Goal: Task Accomplishment & Management: Manage account settings

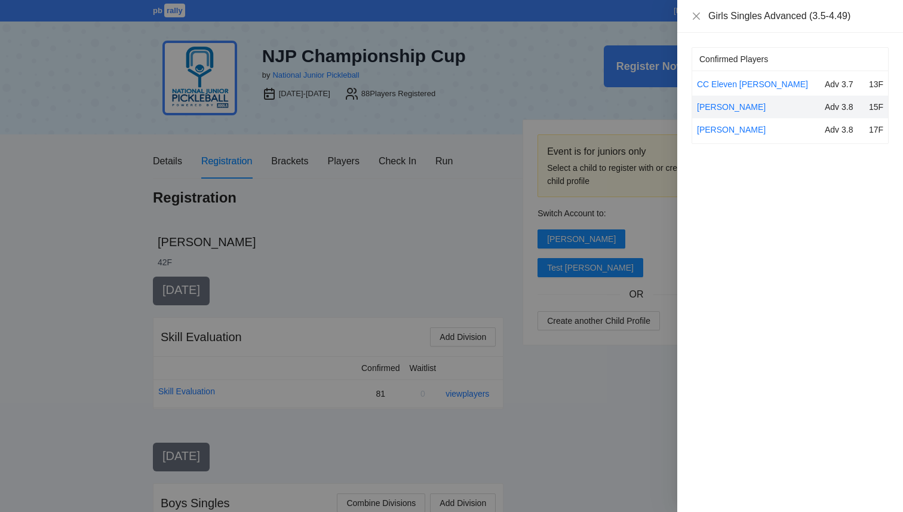
scroll to position [532, 0]
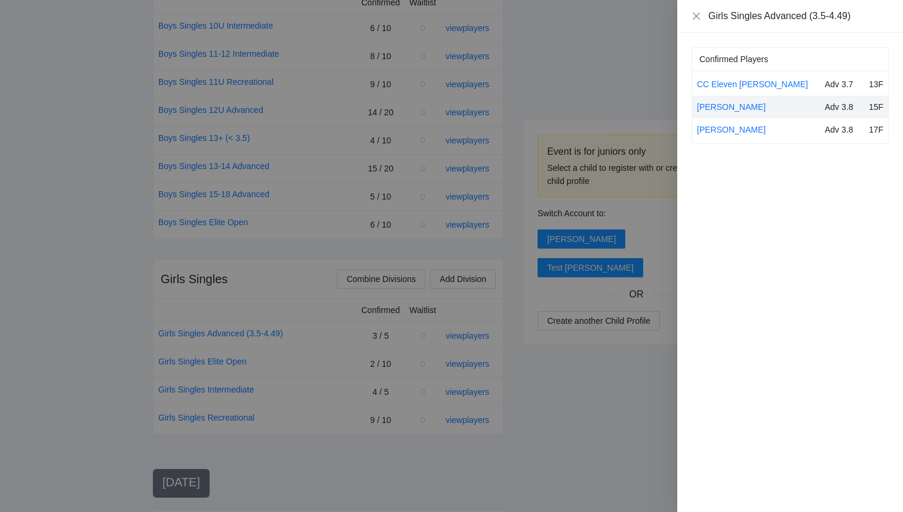
click at [83, 211] on div at bounding box center [451, 256] width 903 height 512
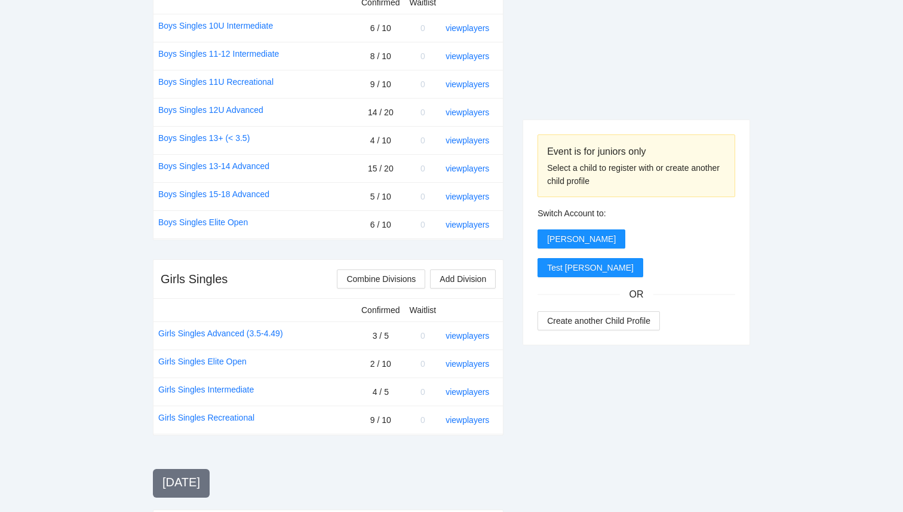
scroll to position [0, 0]
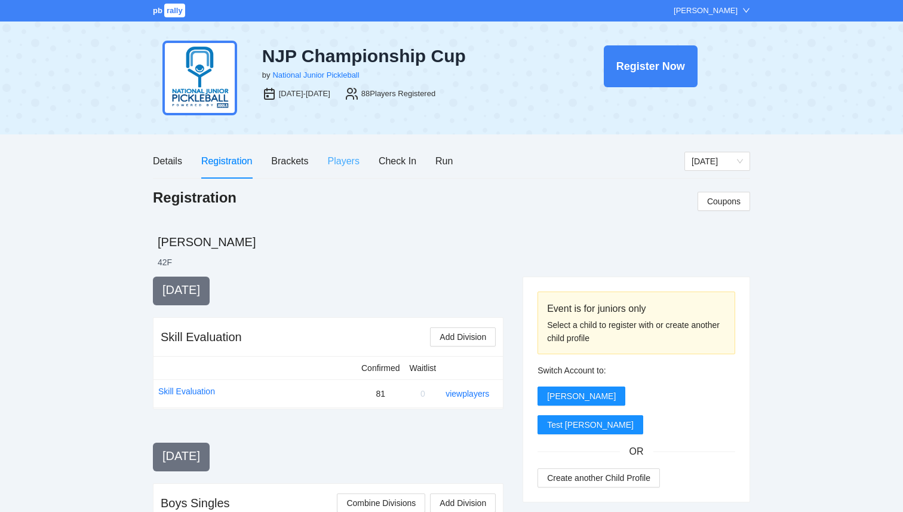
click at [346, 169] on div "Players" at bounding box center [344, 161] width 32 height 34
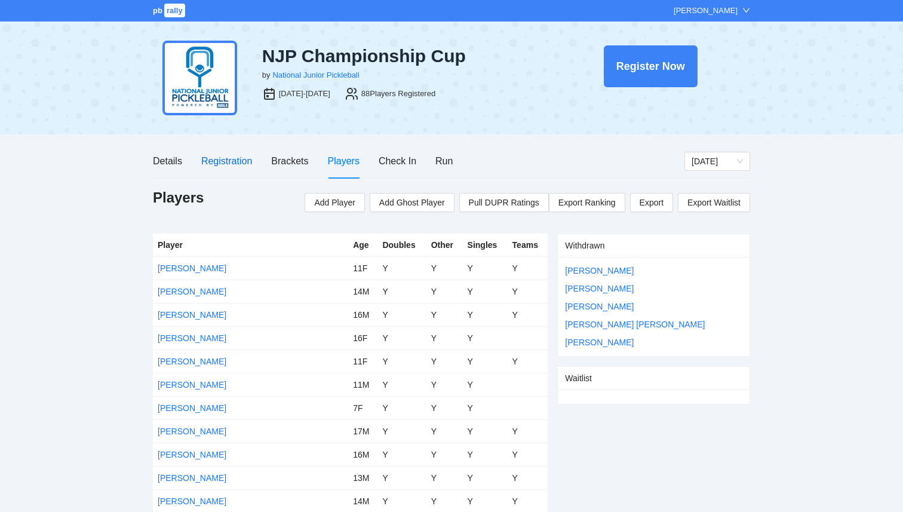
click at [223, 155] on div "Registration" at bounding box center [226, 161] width 51 height 15
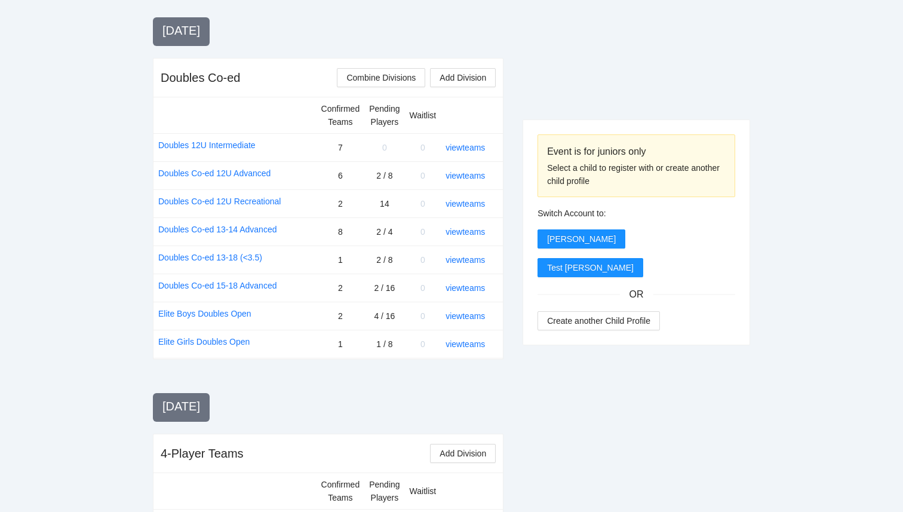
scroll to position [1153, 0]
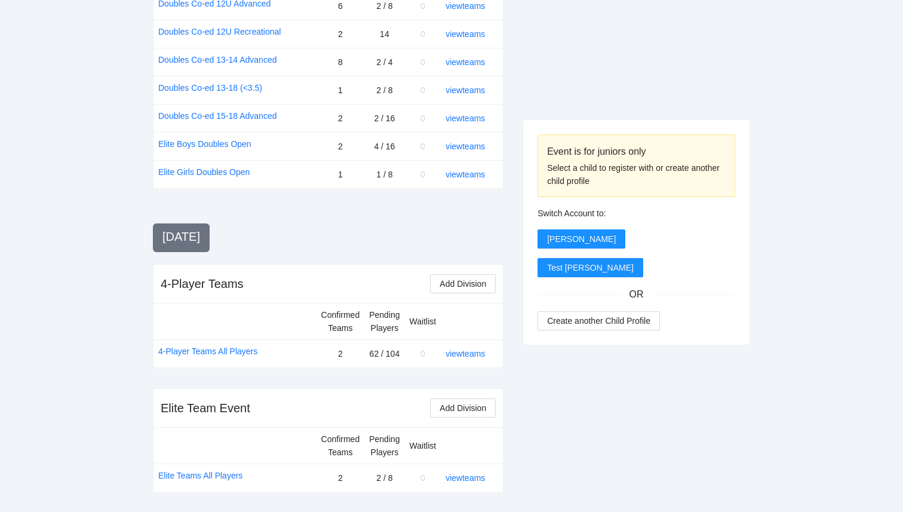
click at [457, 483] on div "view teams" at bounding box center [470, 477] width 48 height 13
click at [457, 478] on link "view teams" at bounding box center [465, 478] width 39 height 10
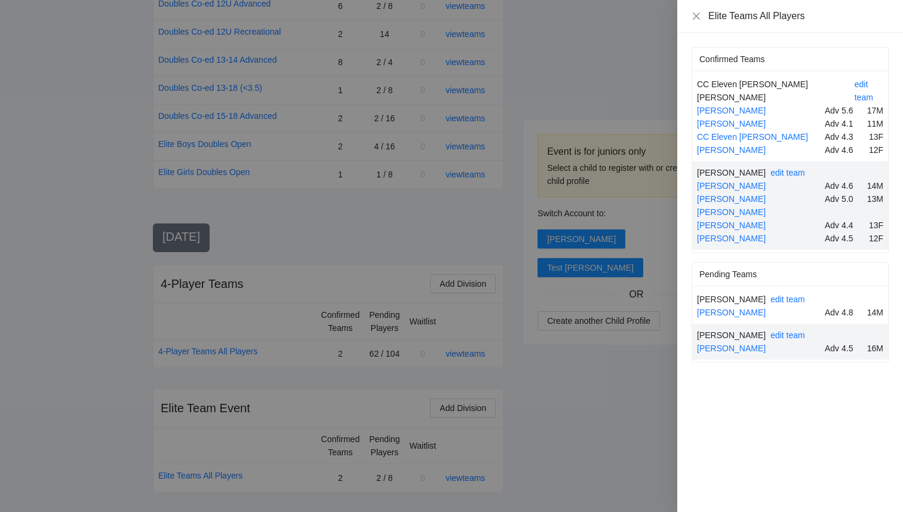
click at [612, 450] on div at bounding box center [451, 256] width 903 height 512
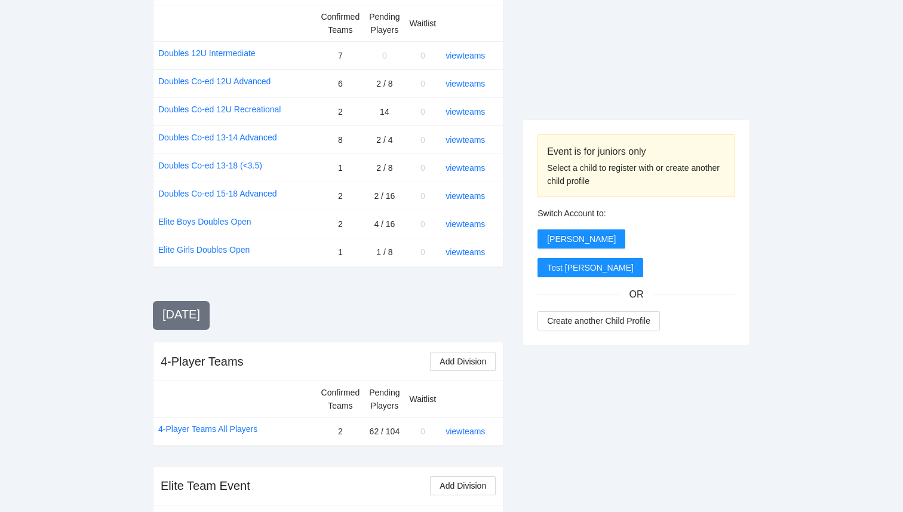
scroll to position [1069, 0]
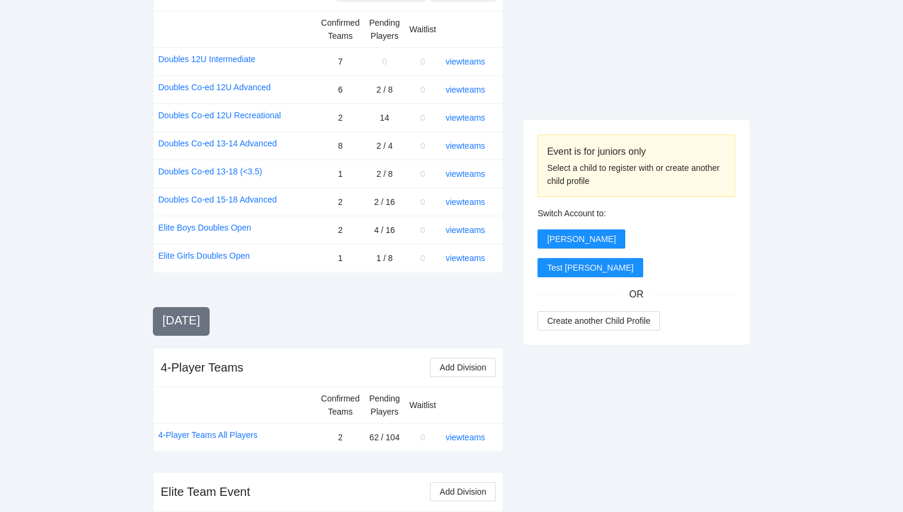
click at [474, 235] on div "view teams" at bounding box center [470, 229] width 48 height 13
click at [474, 230] on link "view teams" at bounding box center [465, 230] width 39 height 10
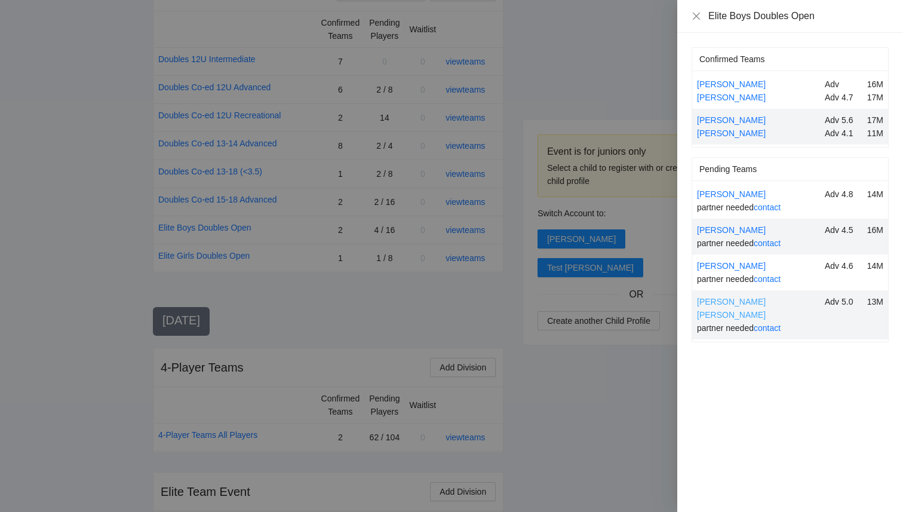
click at [729, 303] on link "Ryder Brown" at bounding box center [731, 308] width 69 height 23
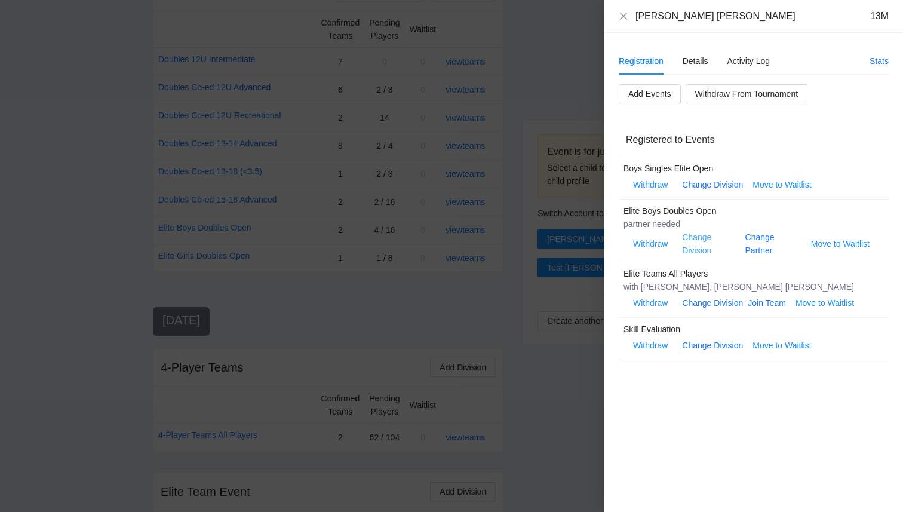
click at [705, 250] on link "Change Division" at bounding box center [696, 243] width 29 height 23
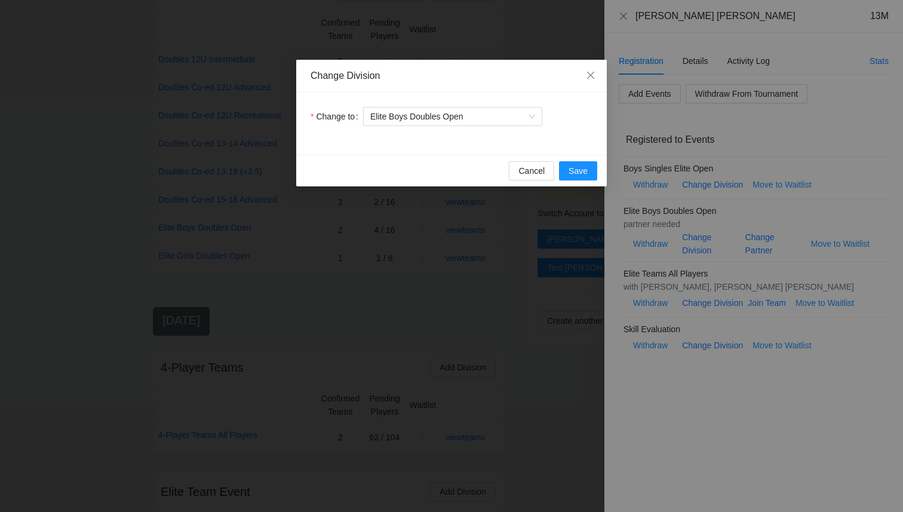
click at [539, 182] on div "Cancel Save" at bounding box center [451, 171] width 311 height 32
click at [542, 166] on span "Cancel" at bounding box center [531, 170] width 26 height 13
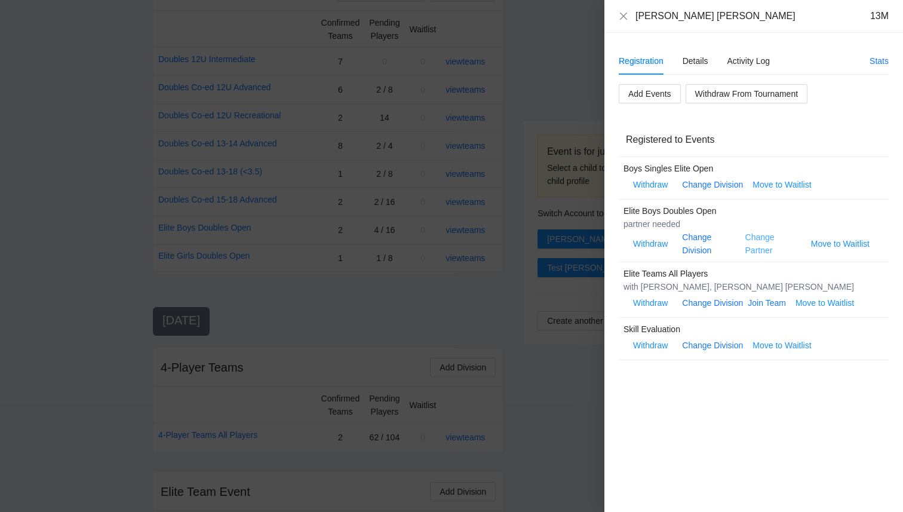
click at [759, 234] on link "Change Partner" at bounding box center [759, 243] width 29 height 23
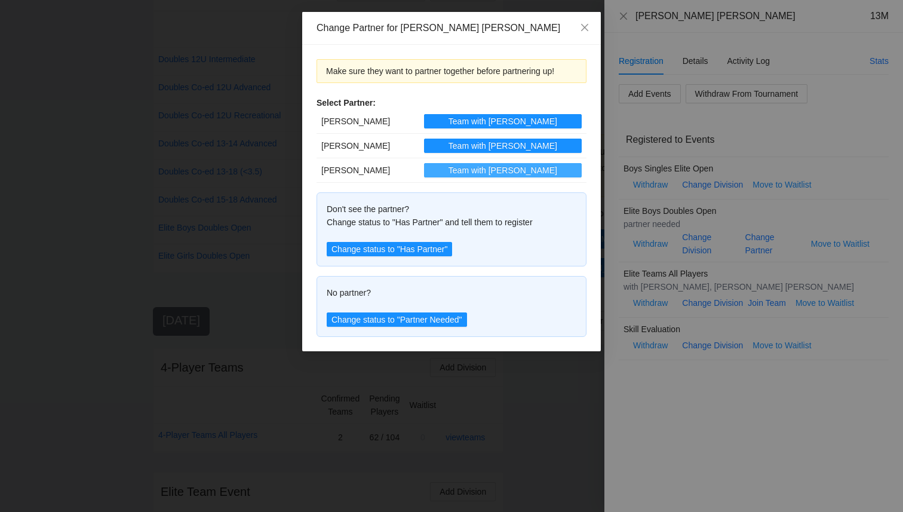
click at [486, 172] on span "Team with Maverick" at bounding box center [503, 170] width 109 height 13
click at [583, 29] on icon "close" at bounding box center [584, 27] width 7 height 7
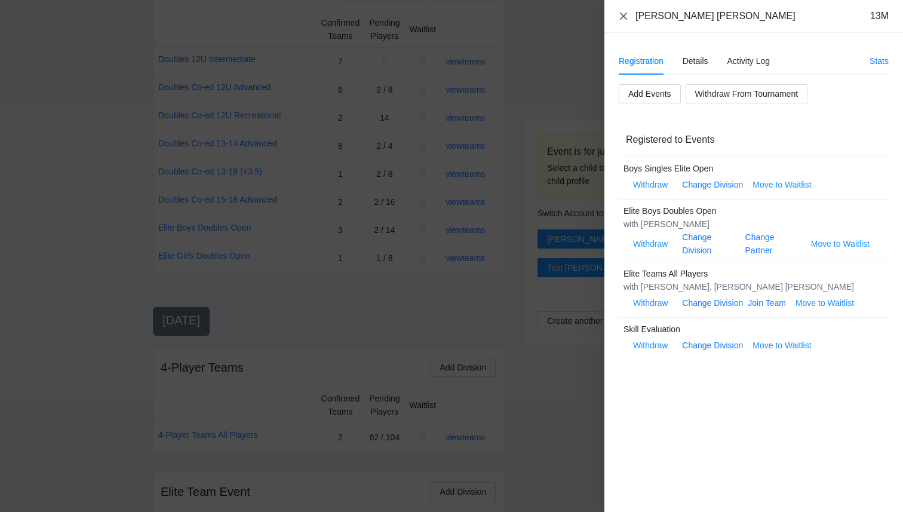
click at [627, 14] on icon "close" at bounding box center [624, 16] width 10 height 10
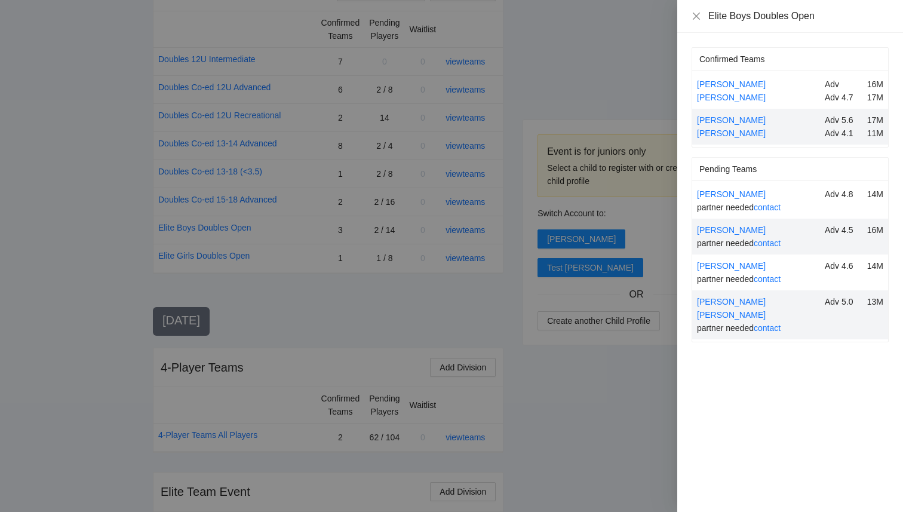
click at [731, 200] on div "Adam Cheney" at bounding box center [758, 194] width 123 height 13
click at [732, 195] on link "Adam Cheney" at bounding box center [731, 194] width 69 height 10
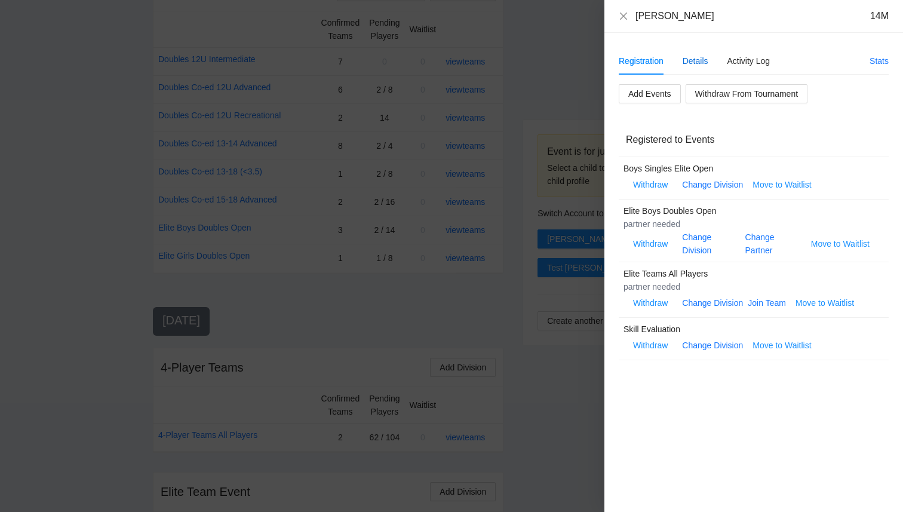
click at [700, 64] on div "Details" at bounding box center [696, 60] width 26 height 13
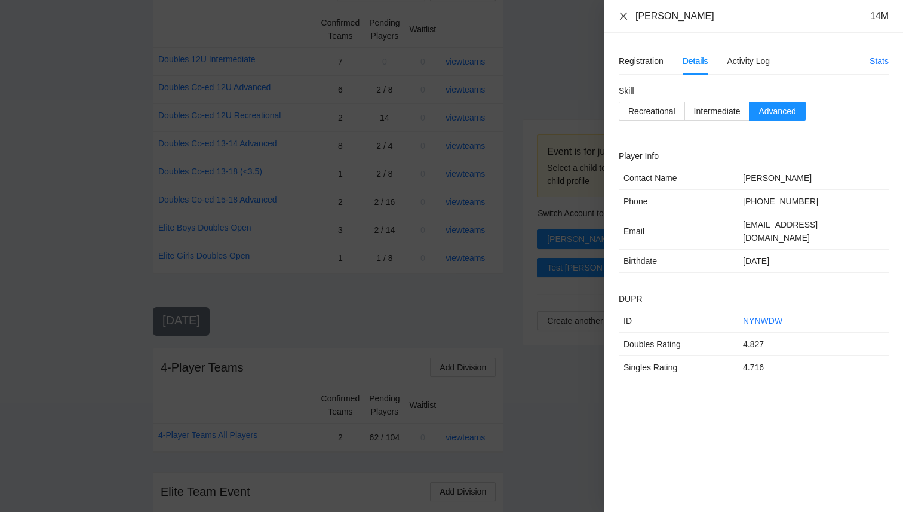
click at [619, 17] on icon "close" at bounding box center [624, 16] width 10 height 10
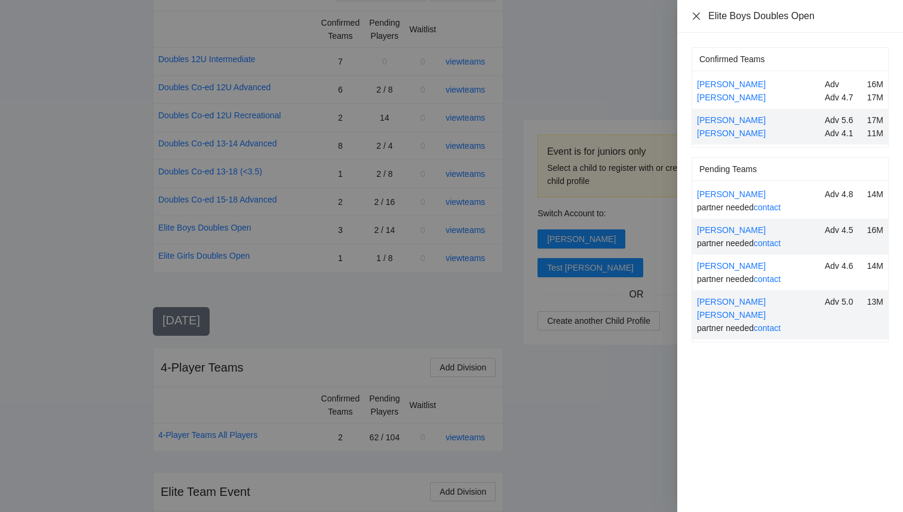
click at [698, 14] on icon "close" at bounding box center [697, 16] width 10 height 10
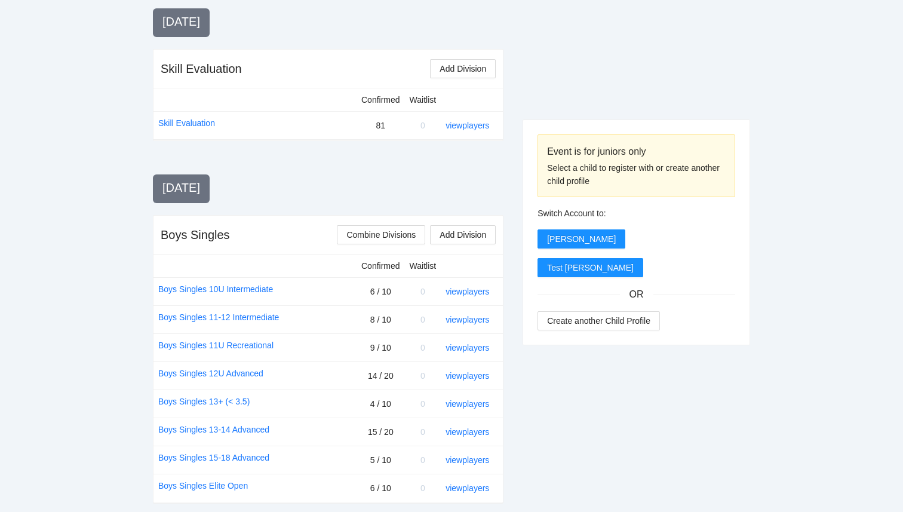
scroll to position [0, 0]
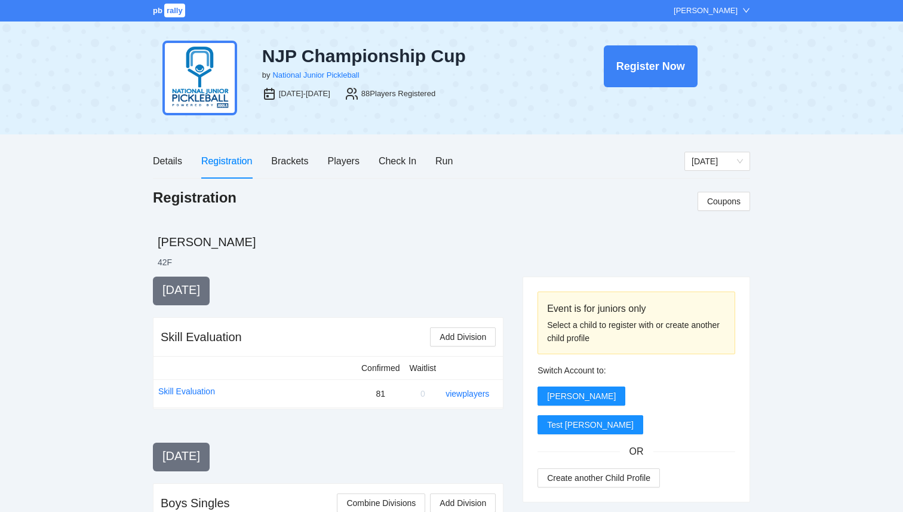
click at [326, 168] on div "Details Registration Brackets Players Check In Run" at bounding box center [303, 161] width 300 height 34
click at [334, 167] on div "Players" at bounding box center [344, 161] width 32 height 15
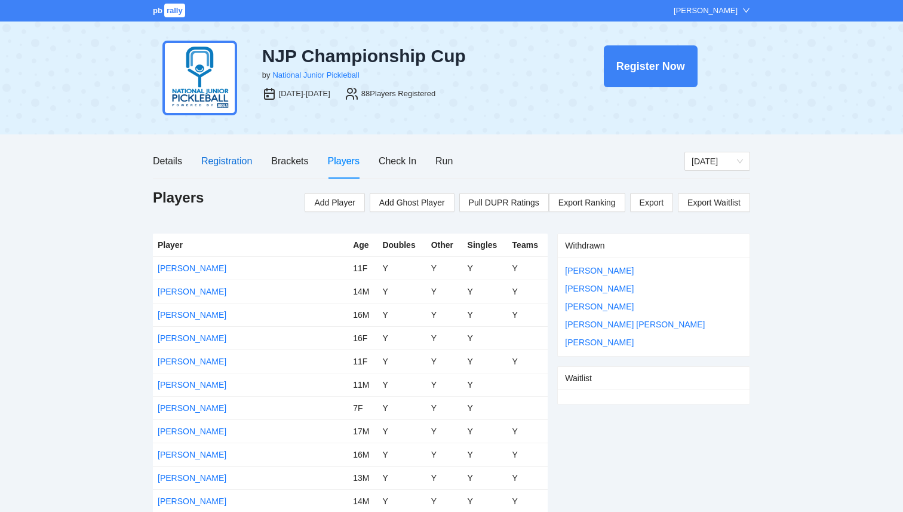
click at [231, 162] on div "Registration" at bounding box center [226, 161] width 51 height 15
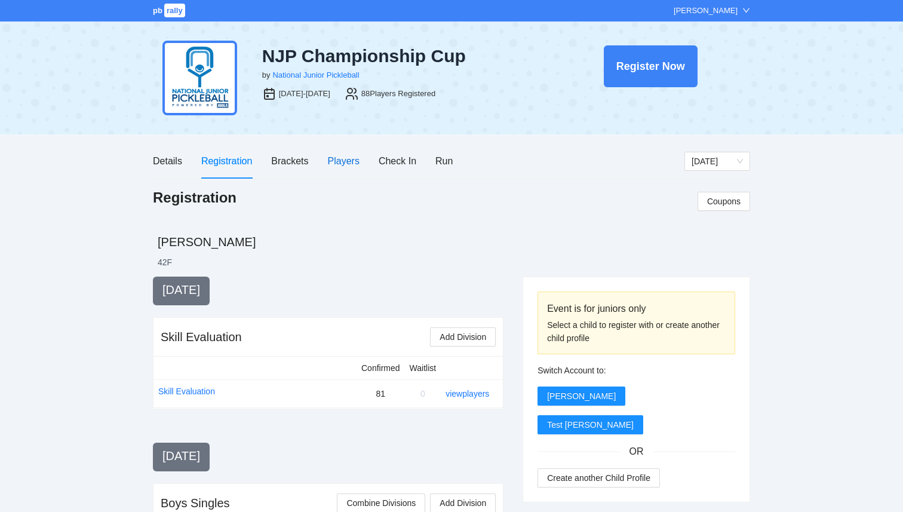
click at [339, 165] on div "Players" at bounding box center [344, 161] width 32 height 15
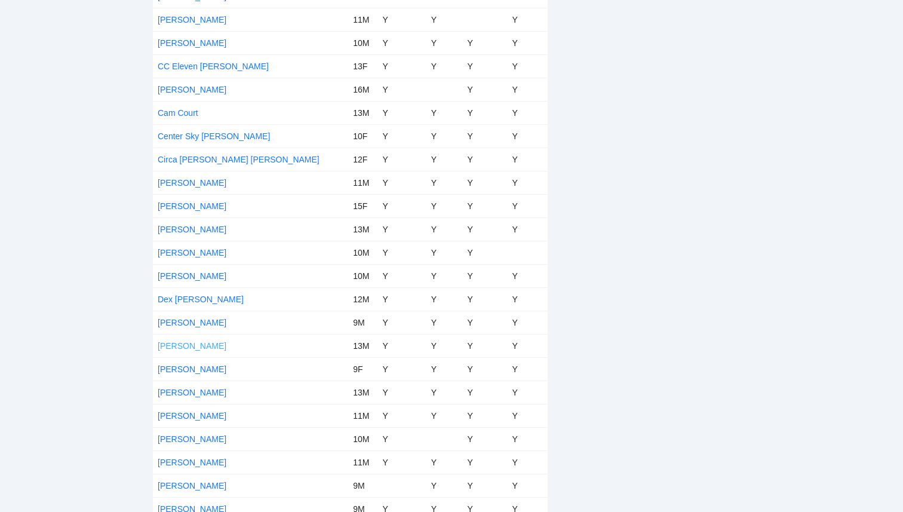
scroll to position [554, 0]
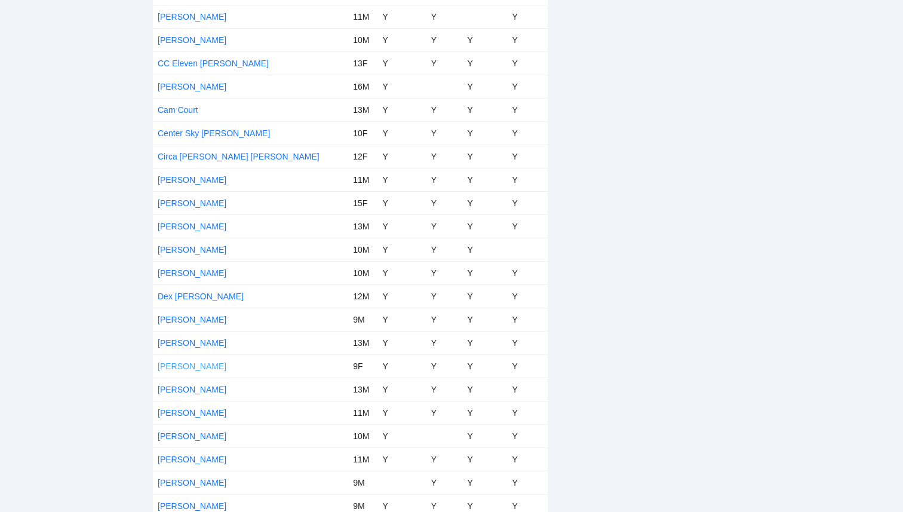
click at [197, 365] on link "Emelia Clarke" at bounding box center [192, 366] width 69 height 10
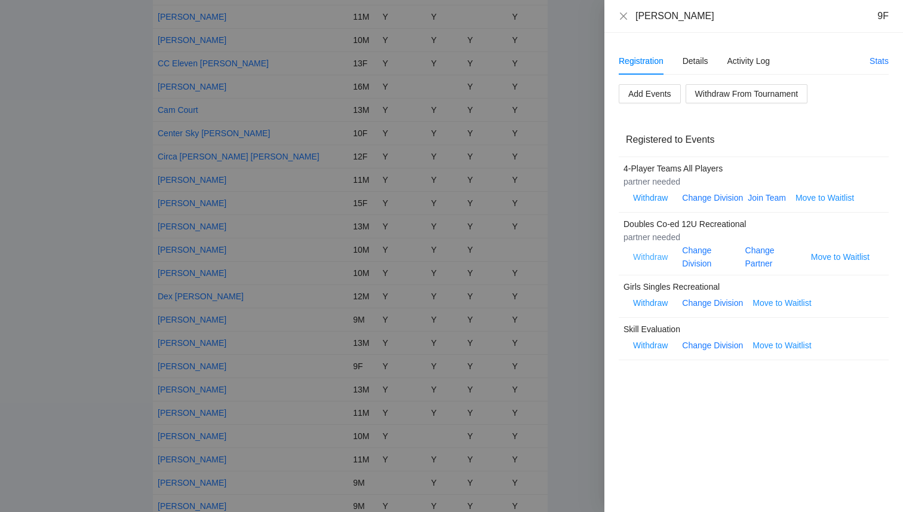
click at [661, 256] on span "Withdraw" at bounding box center [650, 256] width 35 height 13
click at [694, 219] on button "OK" at bounding box center [687, 219] width 22 height 14
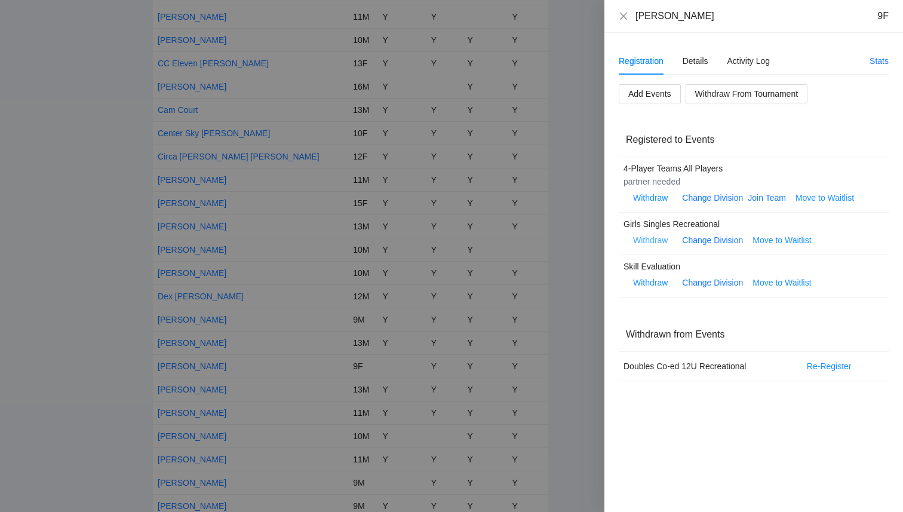
click at [651, 241] on span "Withdraw" at bounding box center [650, 240] width 35 height 13
click at [692, 205] on span "OK" at bounding box center [687, 202] width 12 height 13
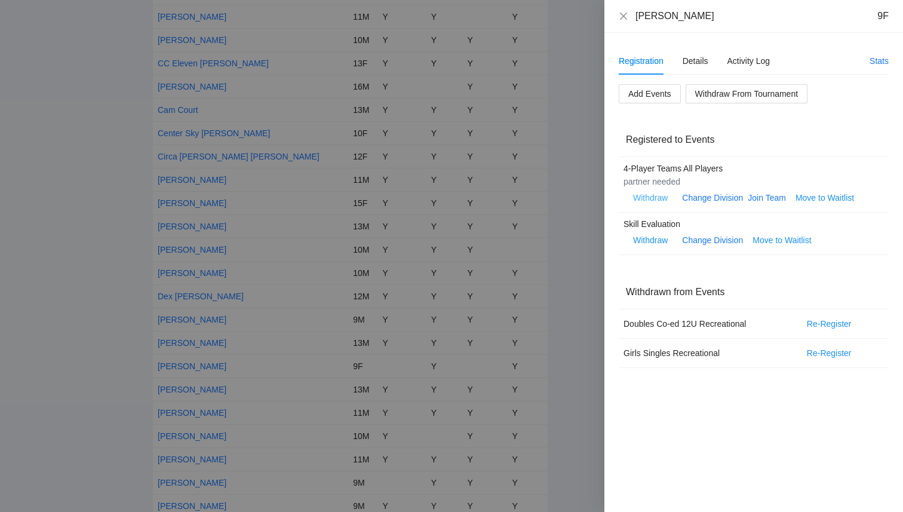
click at [648, 198] on span "Withdraw" at bounding box center [650, 197] width 35 height 13
click at [685, 161] on span "OK" at bounding box center [687, 160] width 12 height 13
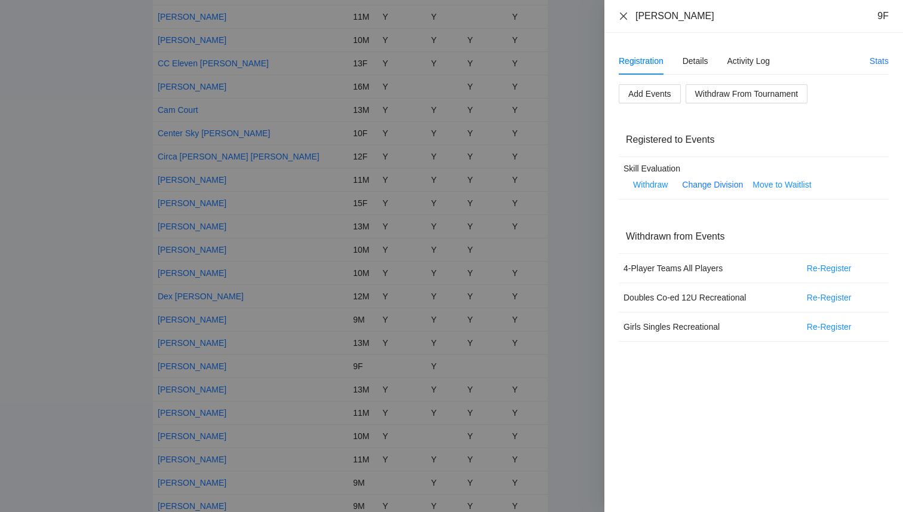
click at [622, 16] on icon "close" at bounding box center [624, 16] width 10 height 10
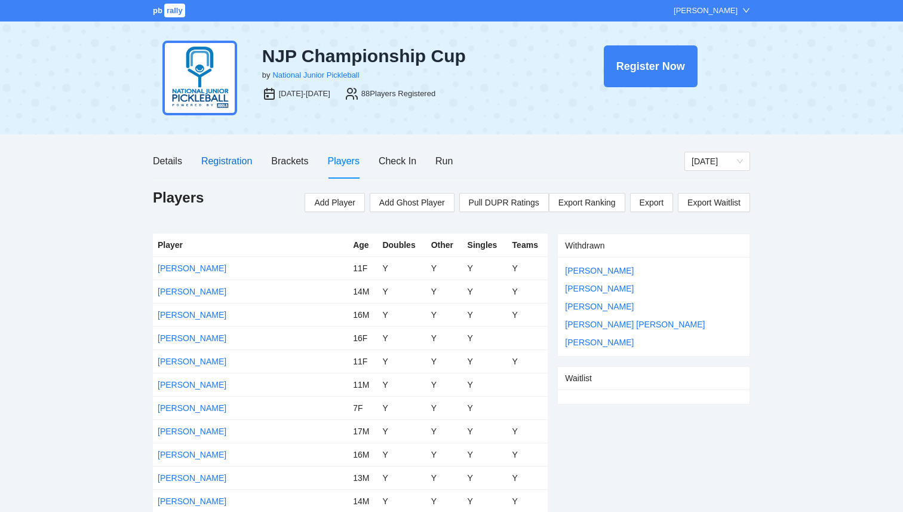
click at [238, 162] on div "Registration" at bounding box center [226, 161] width 51 height 15
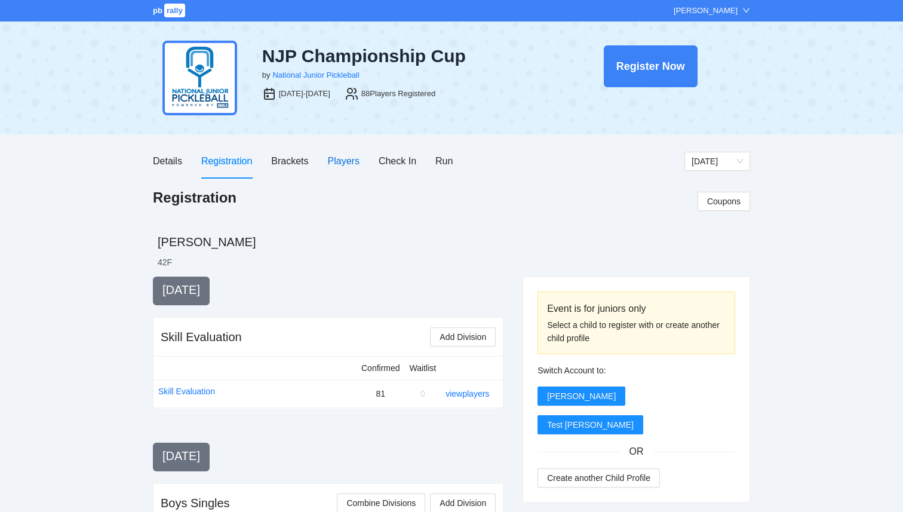
click at [352, 161] on div "Players" at bounding box center [344, 161] width 32 height 15
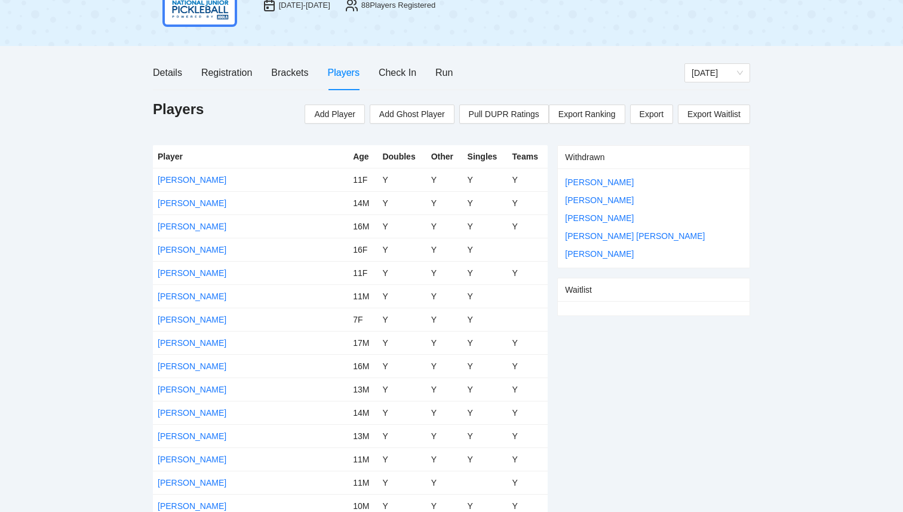
scroll to position [90, 0]
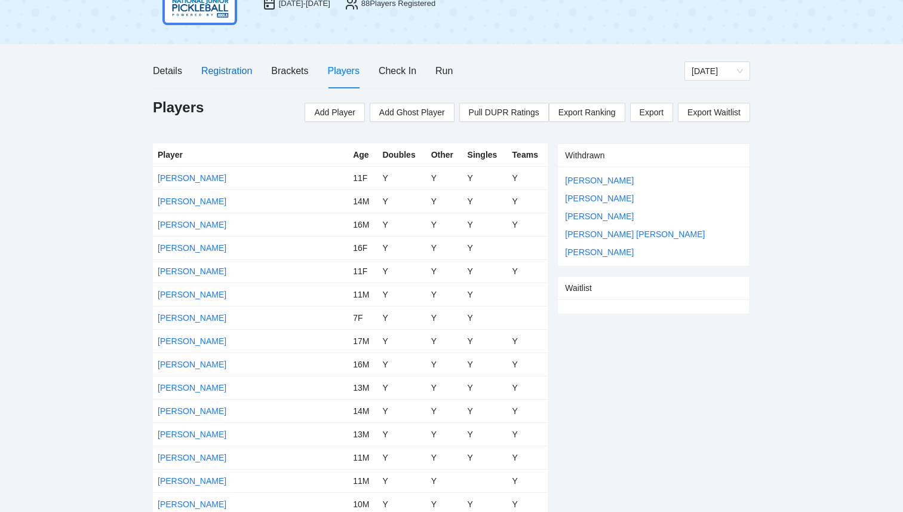
click at [216, 70] on div "Registration" at bounding box center [226, 70] width 51 height 15
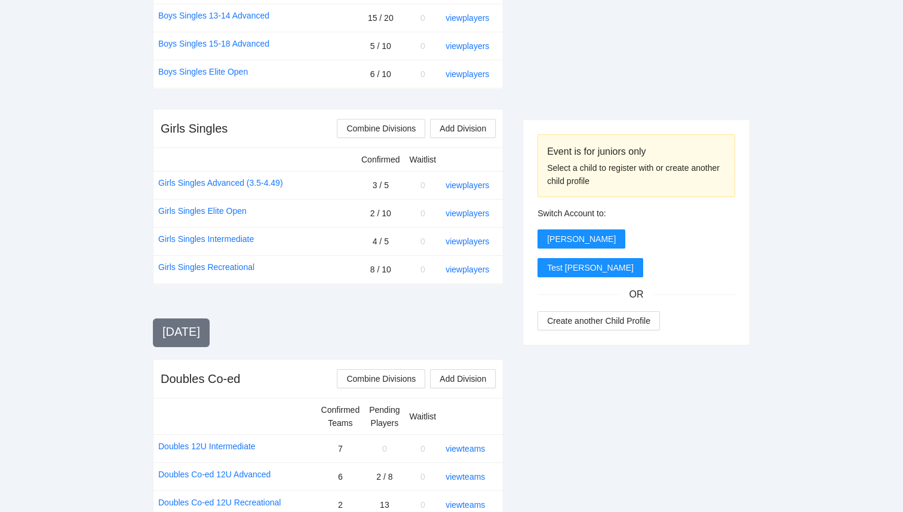
scroll to position [686, 0]
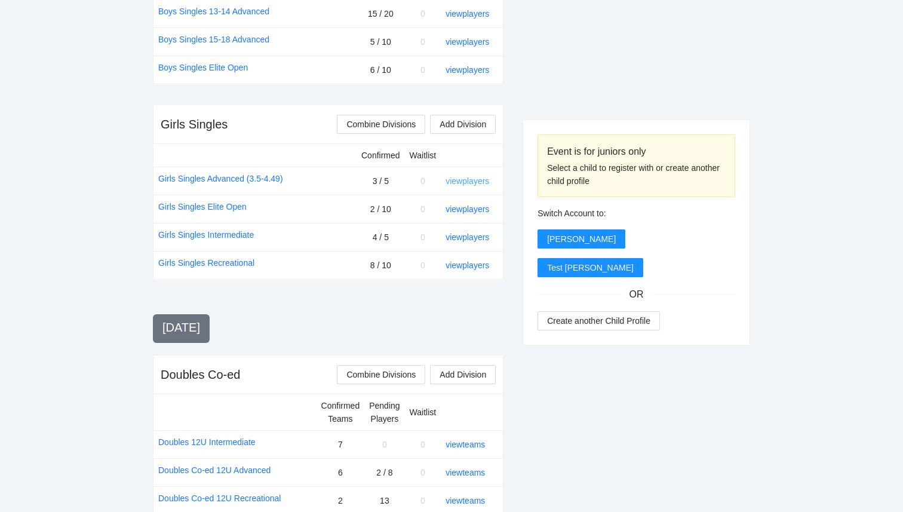
click at [476, 180] on link "view players" at bounding box center [468, 181] width 44 height 10
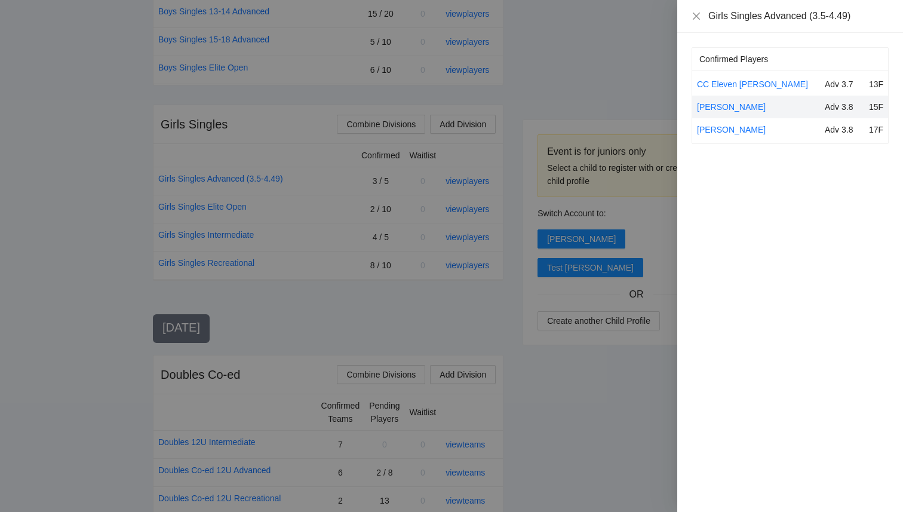
click at [622, 48] on div at bounding box center [451, 256] width 903 height 512
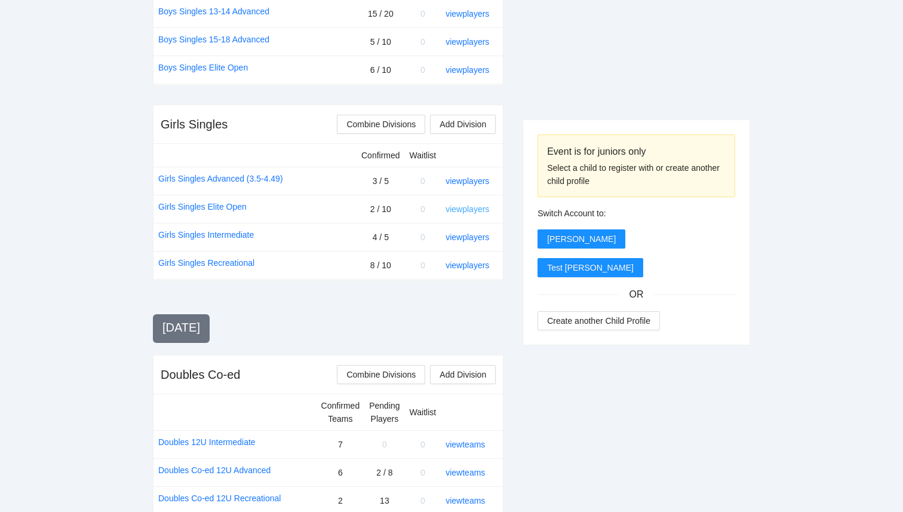
click at [484, 212] on link "view players" at bounding box center [468, 209] width 44 height 10
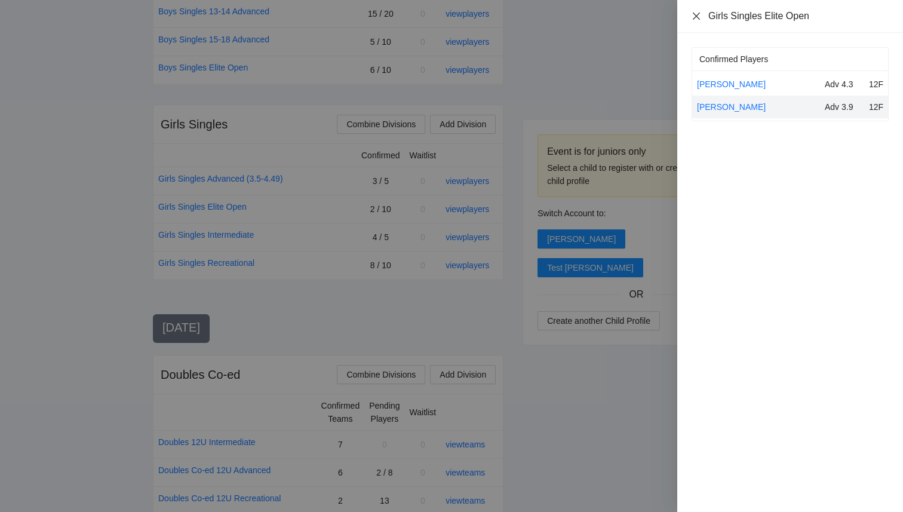
click at [695, 17] on icon "close" at bounding box center [696, 15] width 7 height 7
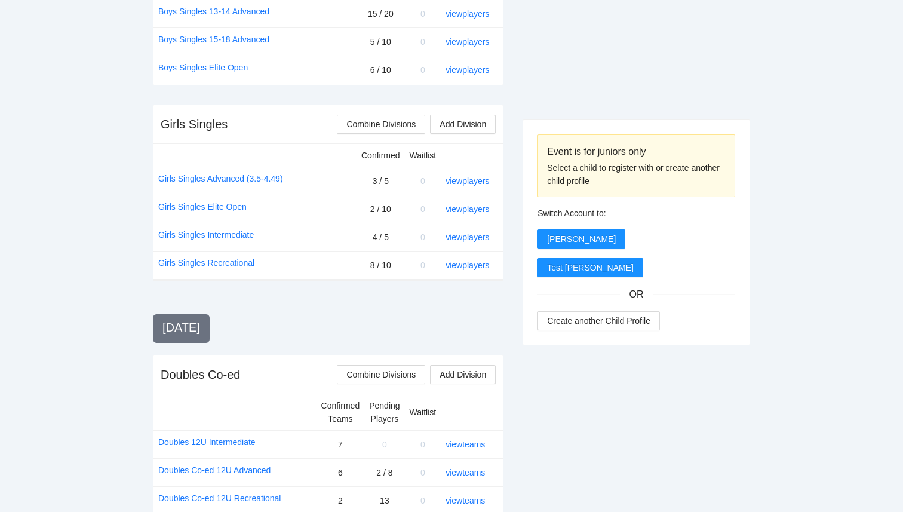
click at [643, 57] on div "Event is for juniors only Select a child to register with or create another chi…" at bounding box center [637, 284] width 228 height 1389
click at [478, 179] on link "view players" at bounding box center [468, 181] width 44 height 10
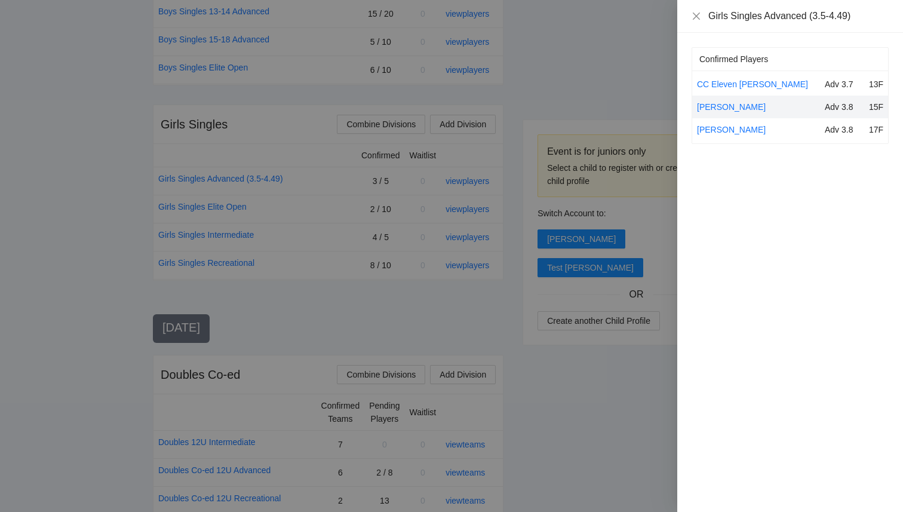
click at [595, 63] on div at bounding box center [451, 256] width 903 height 512
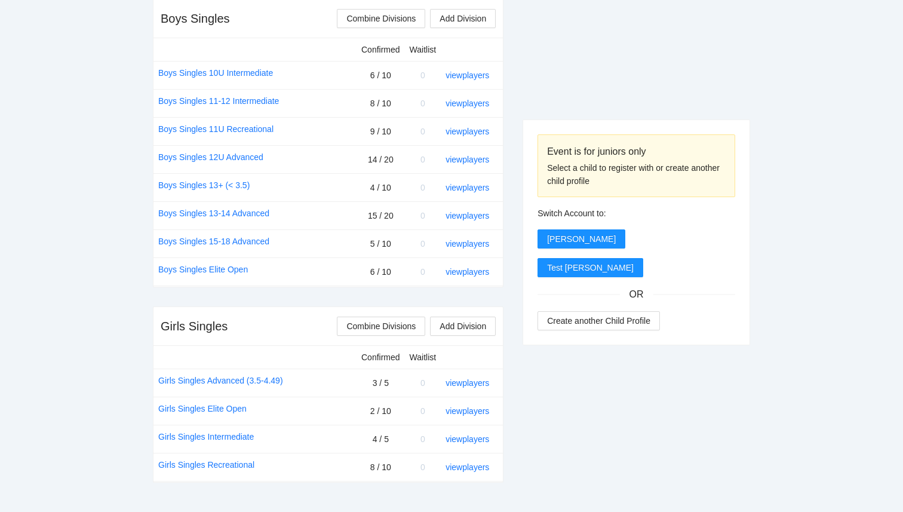
scroll to position [480, 0]
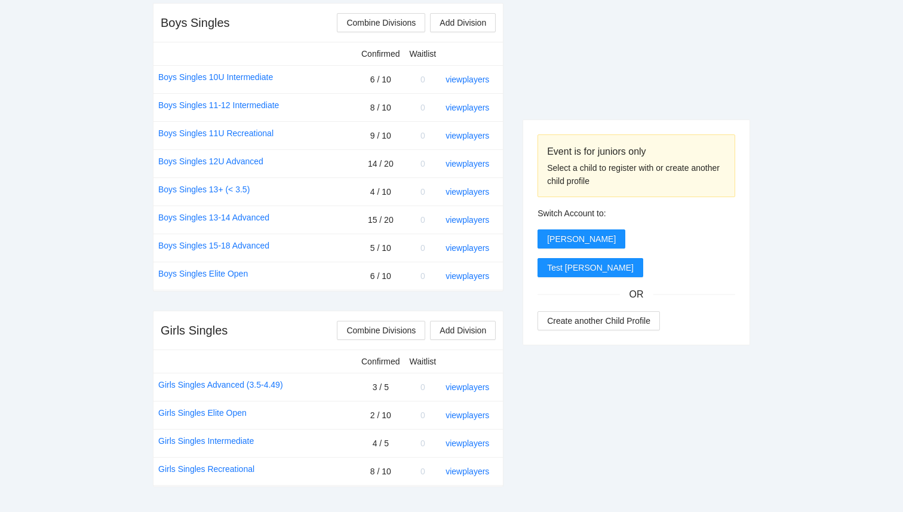
click at [592, 66] on div "Event is for juniors only Select a child to register with or create another chi…" at bounding box center [637, 490] width 228 height 1389
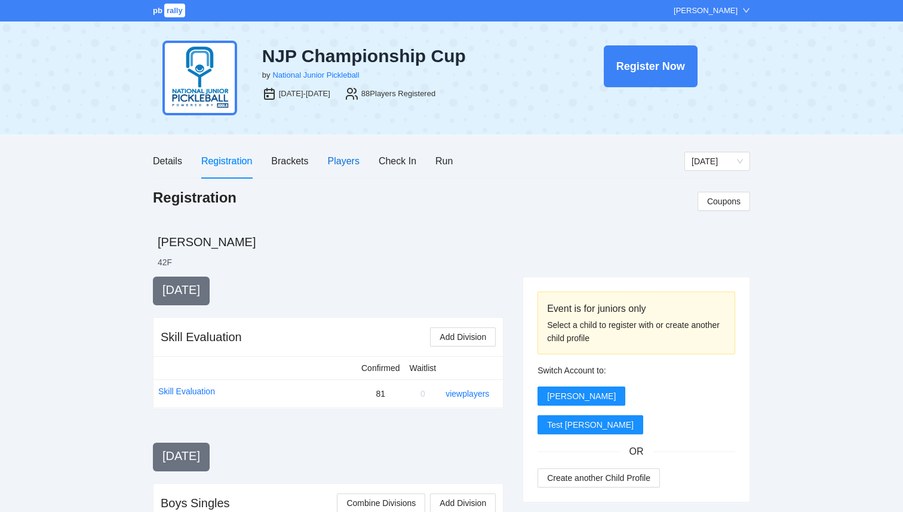
click at [337, 156] on div "Players" at bounding box center [344, 161] width 32 height 15
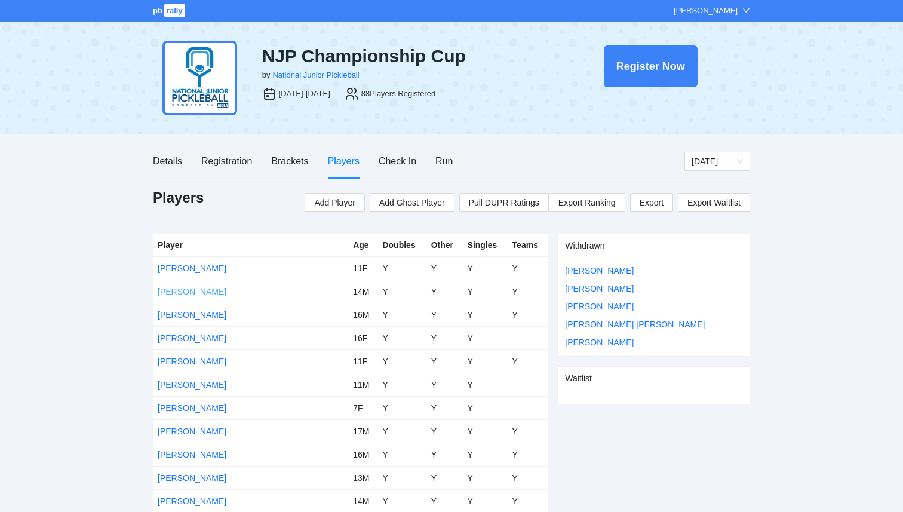
click at [201, 291] on link "Adam Cheney" at bounding box center [192, 292] width 69 height 10
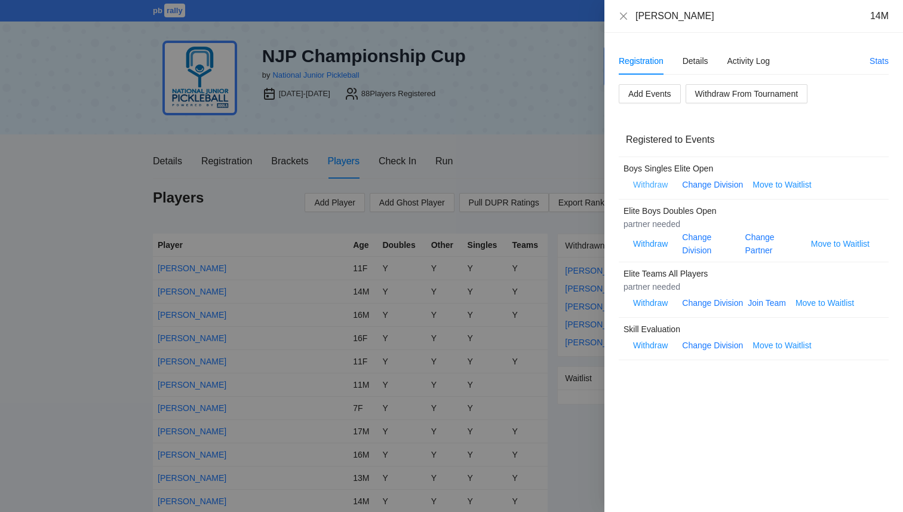
click at [650, 185] on span "Withdraw" at bounding box center [650, 184] width 35 height 13
click at [683, 151] on span "OK" at bounding box center [687, 146] width 12 height 13
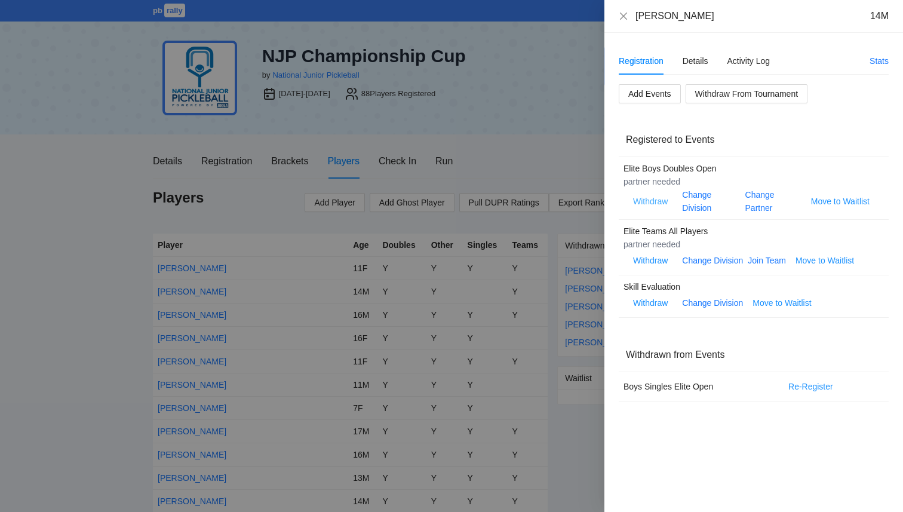
click at [647, 200] on span "Withdraw" at bounding box center [650, 201] width 35 height 13
click at [689, 159] on span "OK" at bounding box center [687, 163] width 12 height 13
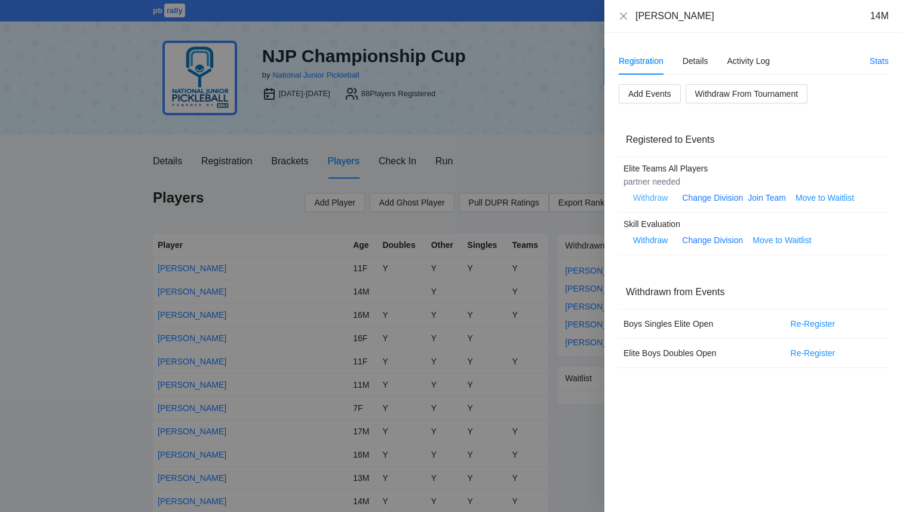
click at [655, 197] on span "Withdraw" at bounding box center [650, 197] width 35 height 13
click at [690, 158] on span "OK" at bounding box center [687, 160] width 12 height 13
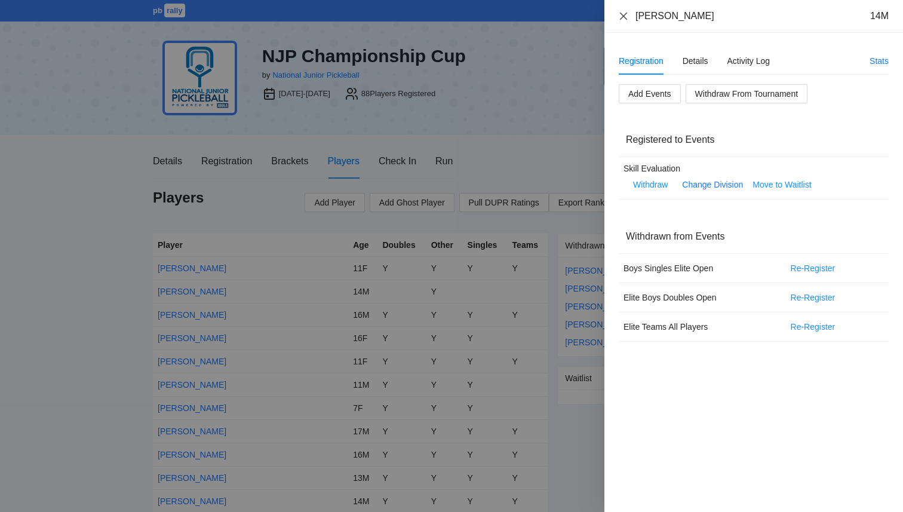
click at [621, 13] on icon "close" at bounding box center [623, 15] width 7 height 7
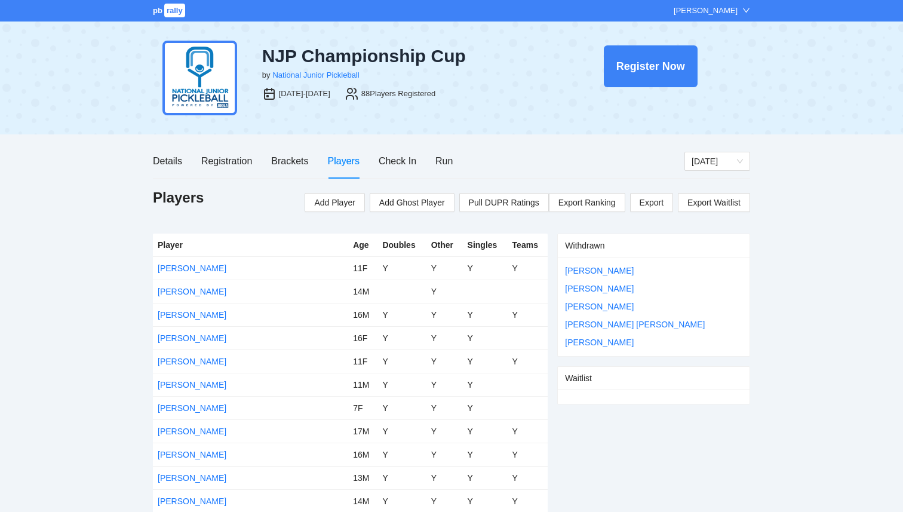
click at [501, 154] on div "Details Registration Brackets Players Check In Run" at bounding box center [419, 161] width 532 height 34
click at [220, 163] on div "Registration" at bounding box center [226, 161] width 51 height 15
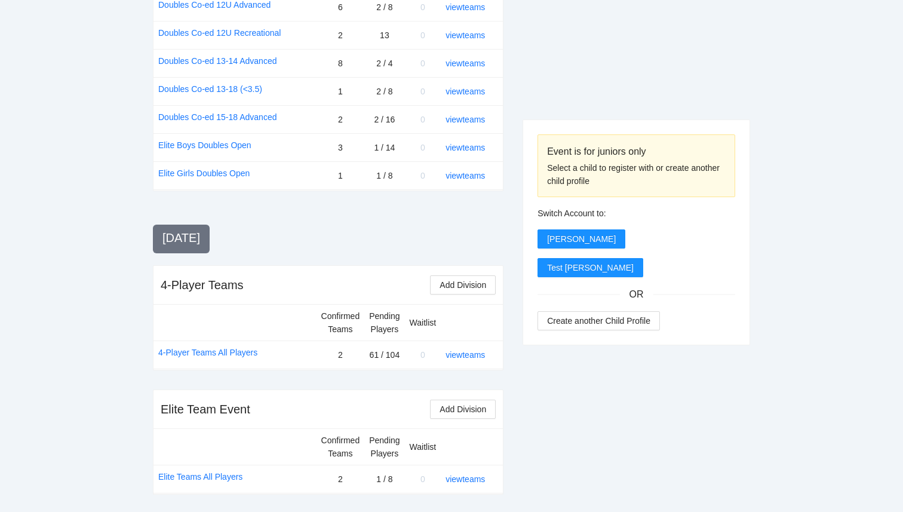
scroll to position [1153, 0]
click at [456, 473] on link "view teams" at bounding box center [465, 478] width 39 height 10
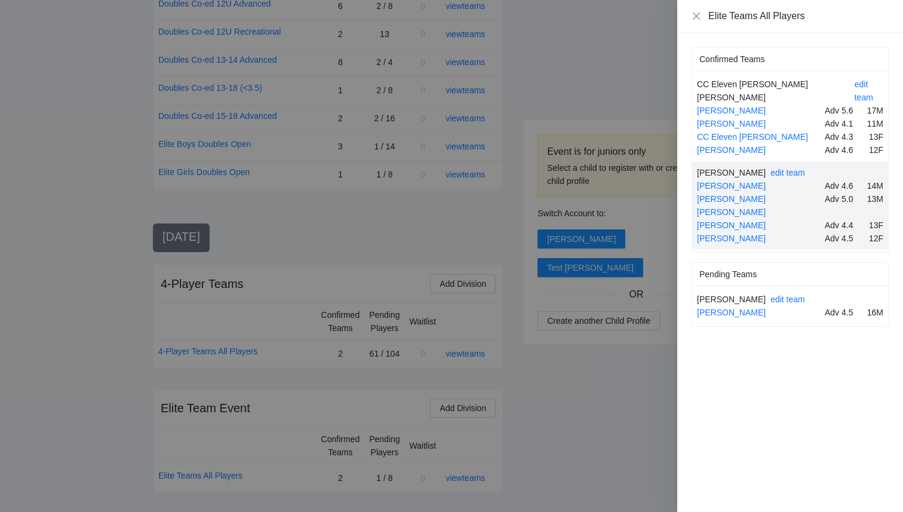
click at [621, 401] on div at bounding box center [451, 256] width 903 height 512
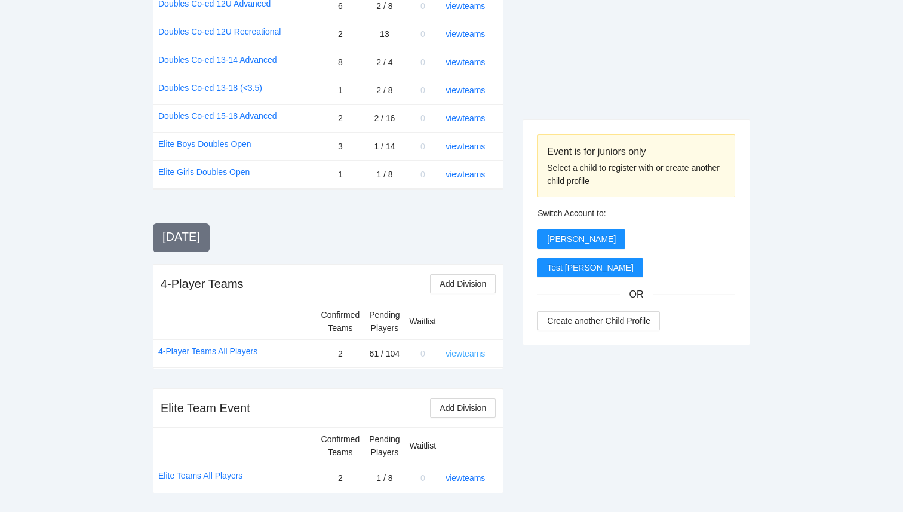
click at [469, 352] on link "view teams" at bounding box center [465, 354] width 39 height 10
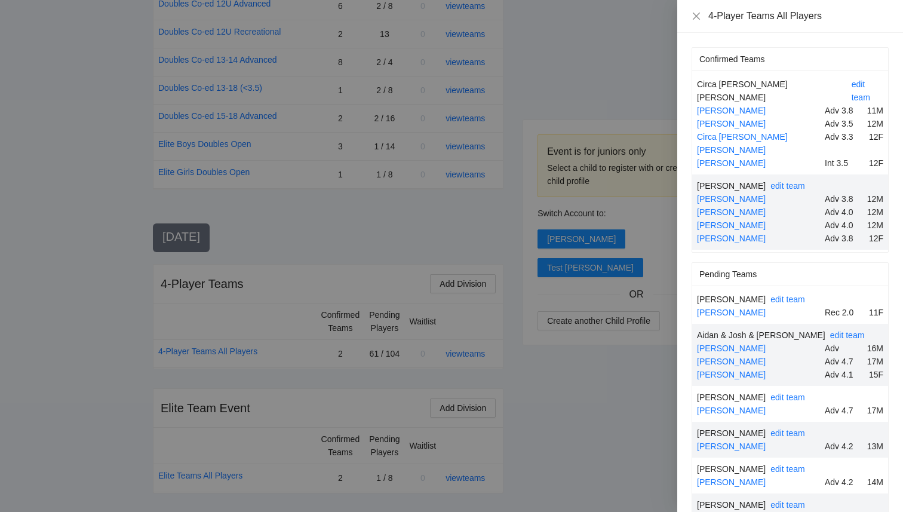
click at [582, 424] on div at bounding box center [451, 256] width 903 height 512
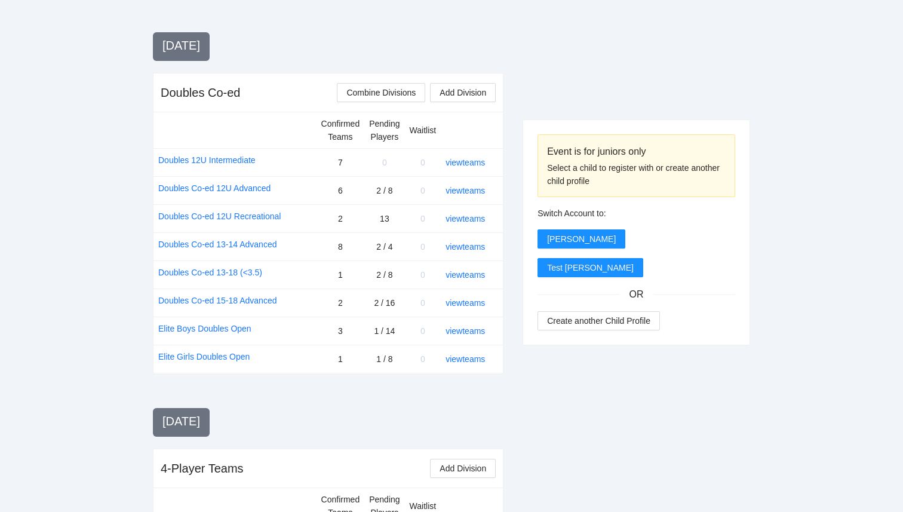
scroll to position [966, 0]
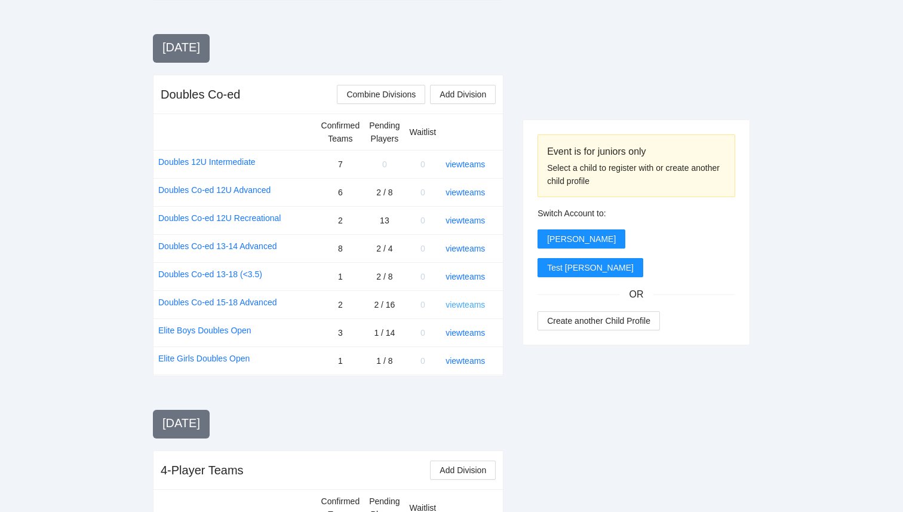
click at [471, 300] on link "view teams" at bounding box center [465, 305] width 39 height 10
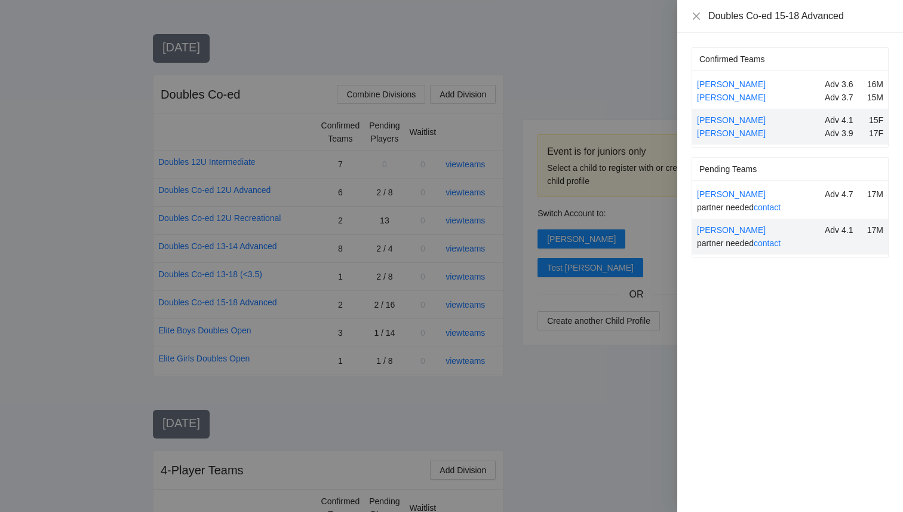
click at [658, 380] on div at bounding box center [451, 256] width 903 height 512
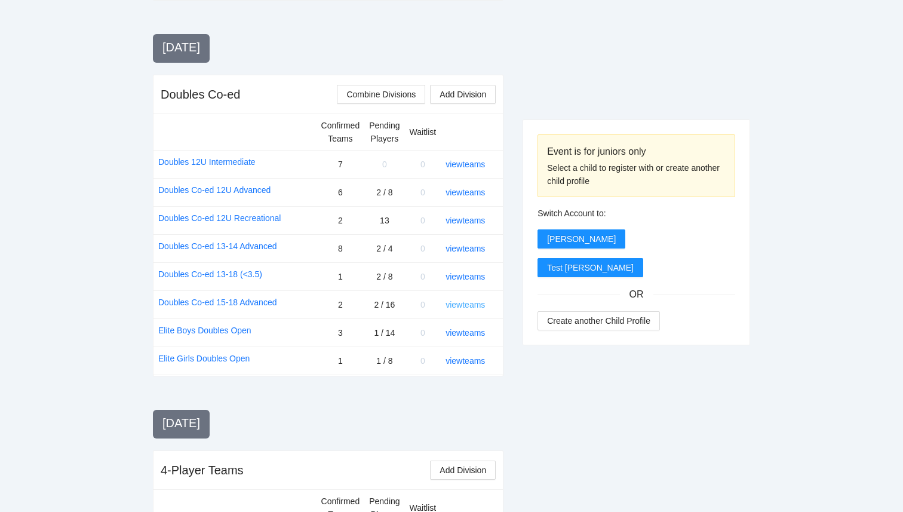
click at [453, 303] on link "view teams" at bounding box center [465, 305] width 39 height 10
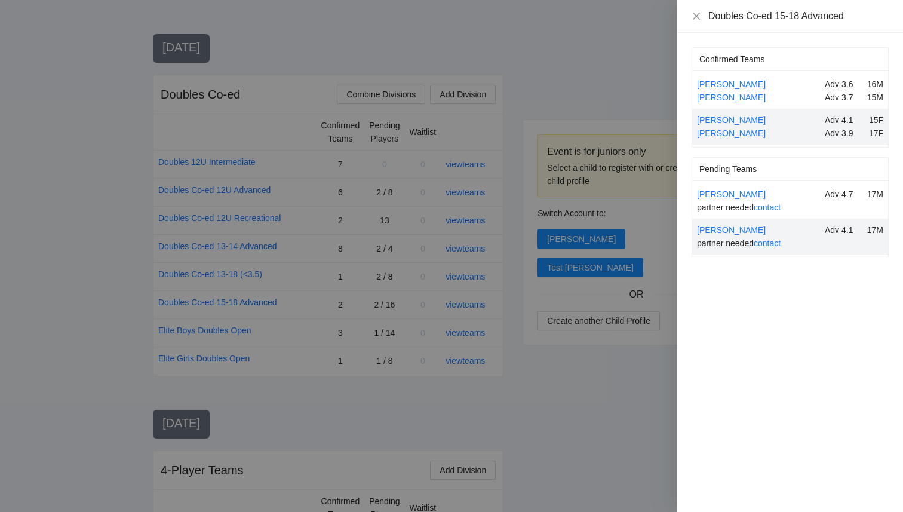
click at [574, 388] on div at bounding box center [451, 256] width 903 height 512
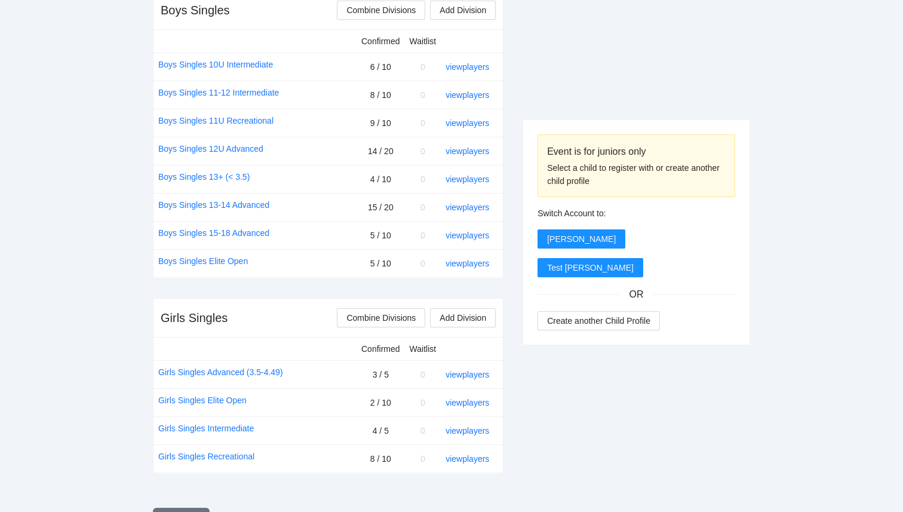
scroll to position [486, 0]
